Goal: Task Accomplishment & Management: Manage account settings

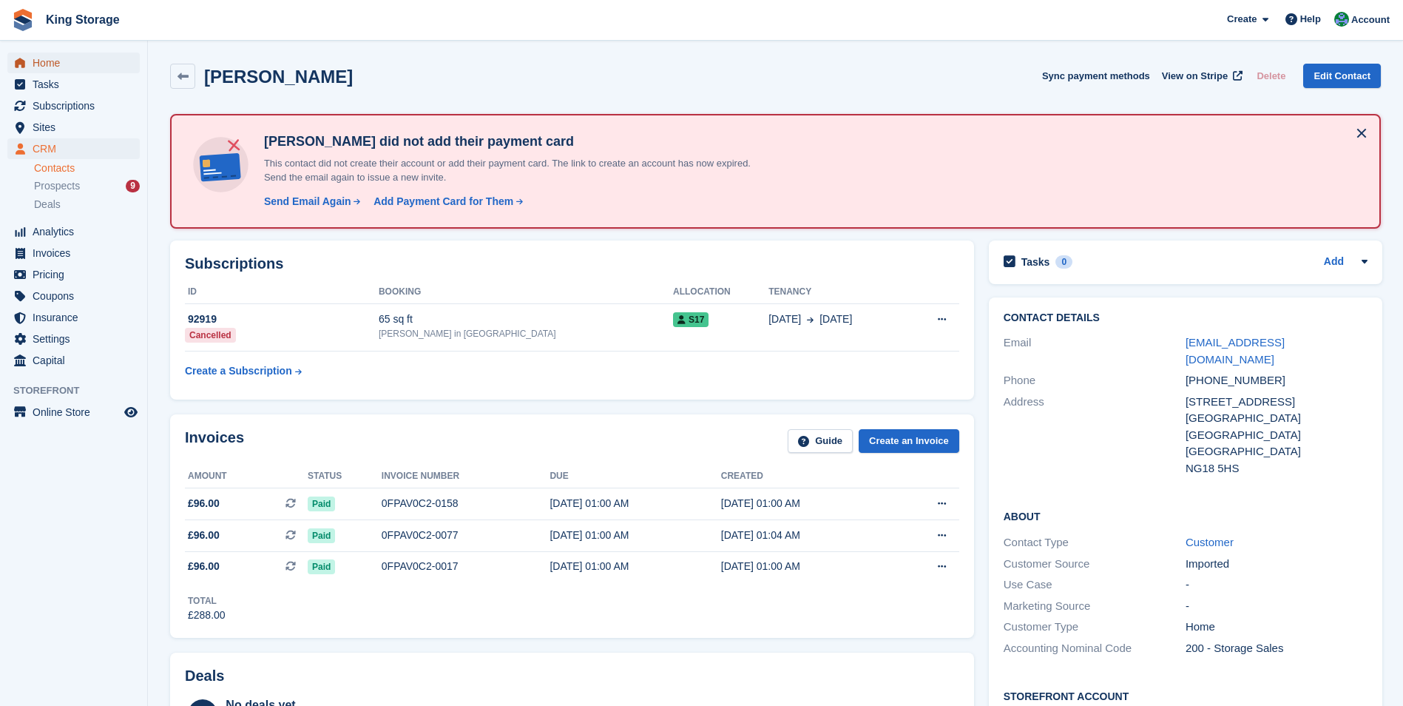
click at [59, 69] on span "Home" at bounding box center [77, 63] width 89 height 21
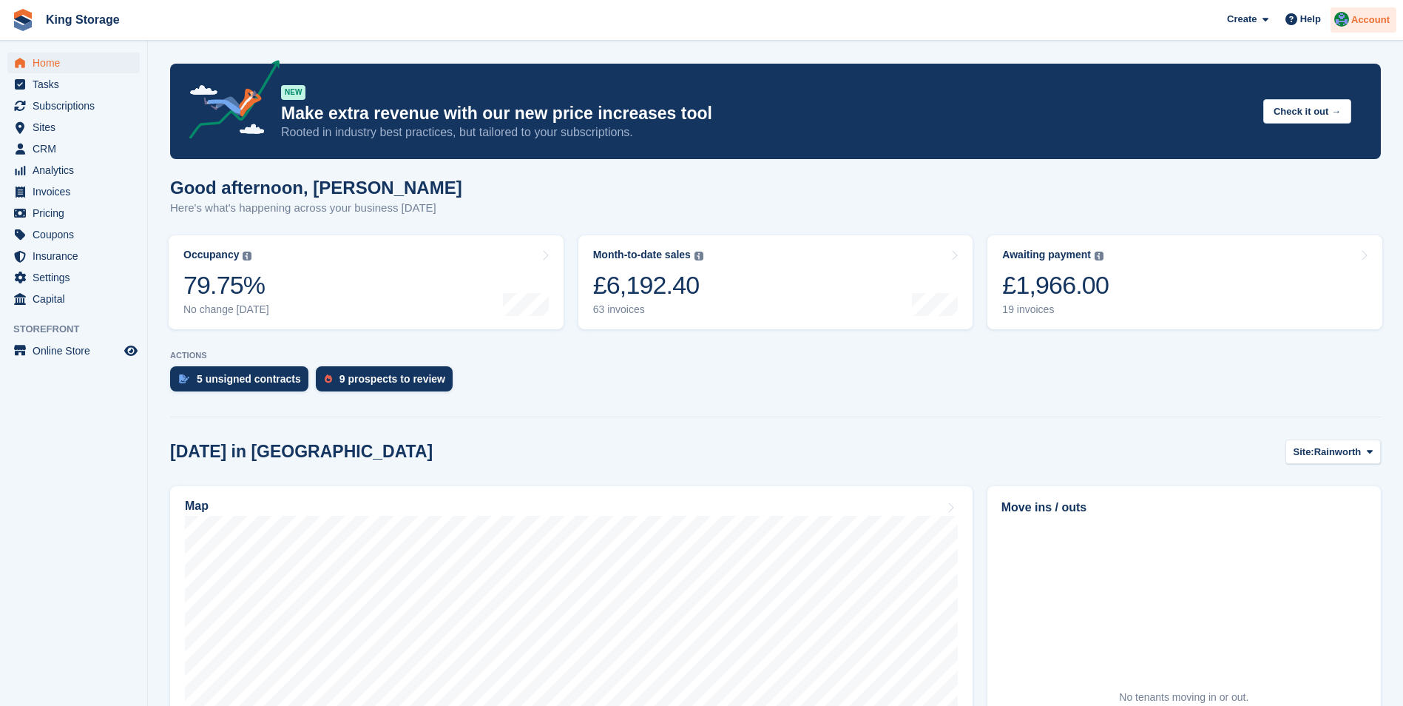
click at [1373, 22] on span "Account" at bounding box center [1371, 20] width 38 height 15
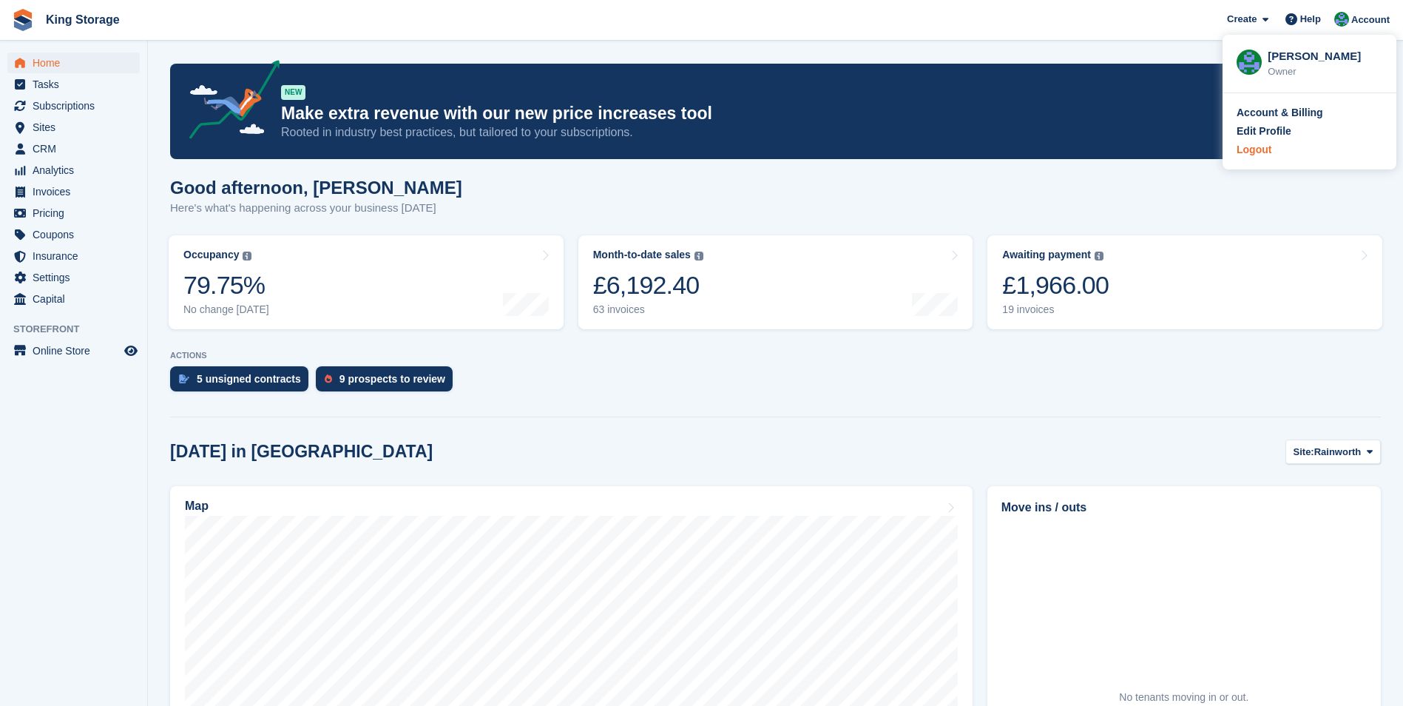
click at [1241, 153] on div "Logout" at bounding box center [1254, 150] width 35 height 16
